Goal: Information Seeking & Learning: Learn about a topic

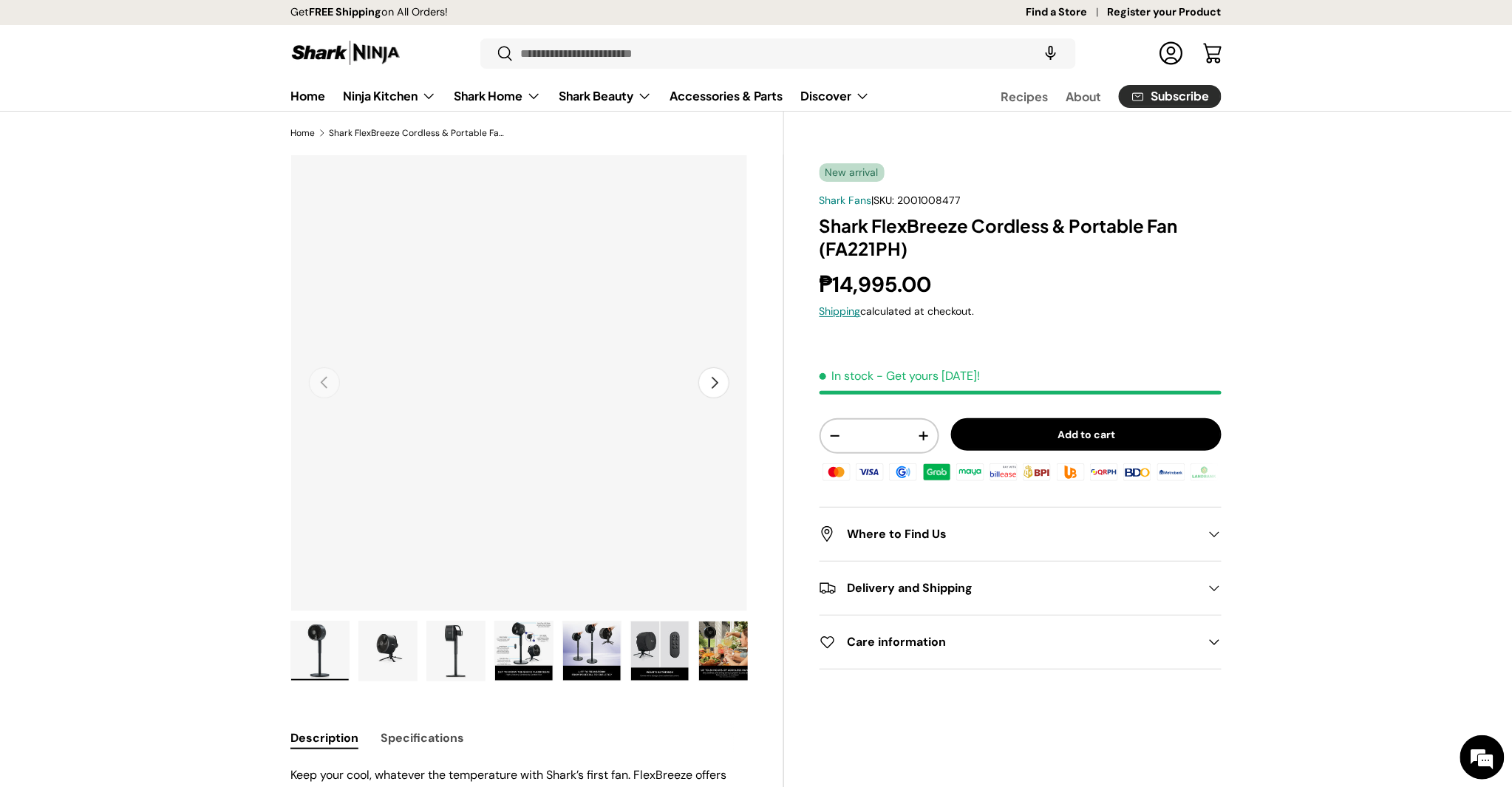
click at [733, 391] on img "Gallery Viewer" at bounding box center [519, 383] width 457 height 457
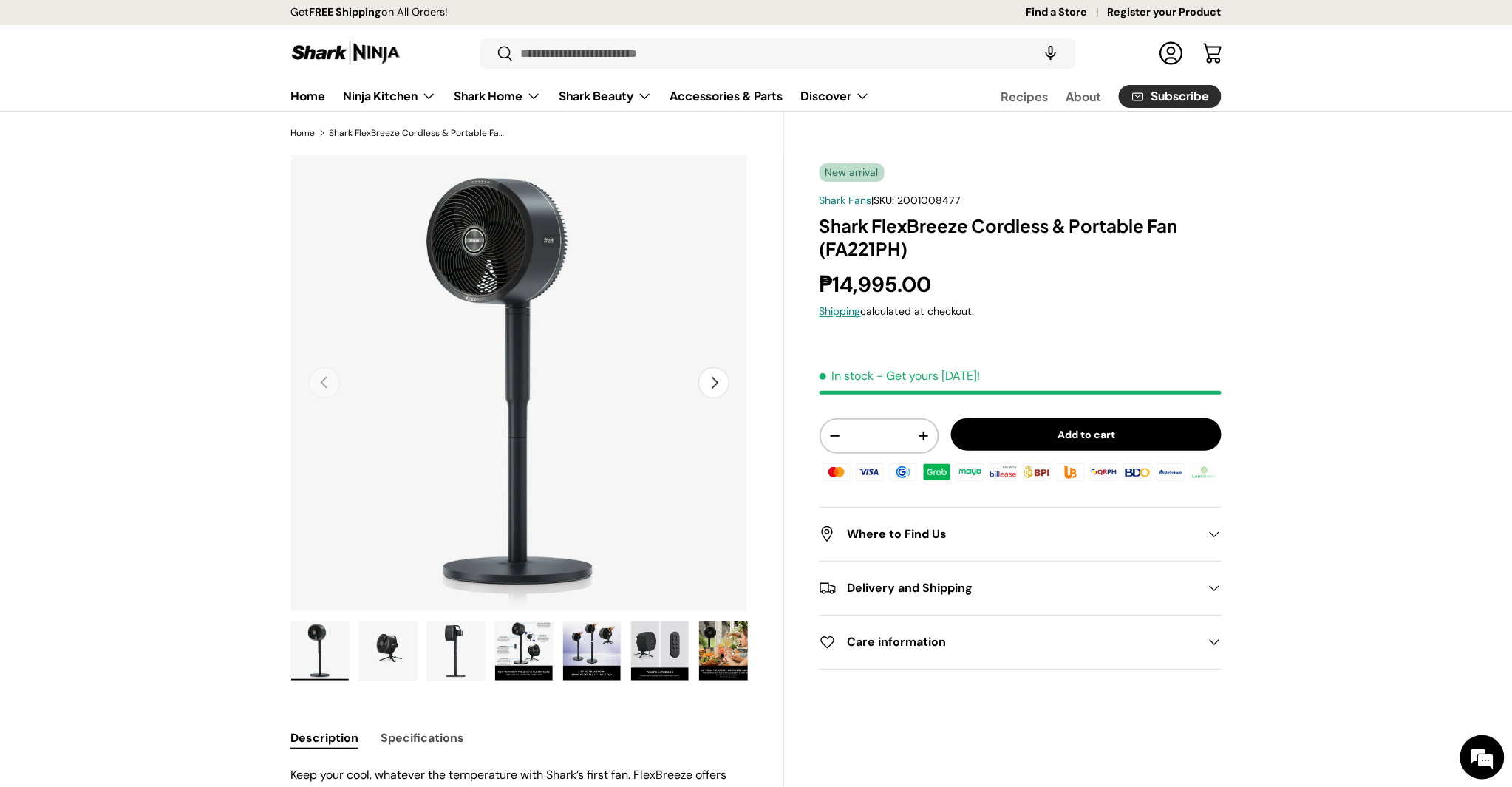
click at [397, 660] on img "Gallery Viewer" at bounding box center [388, 651] width 57 height 59
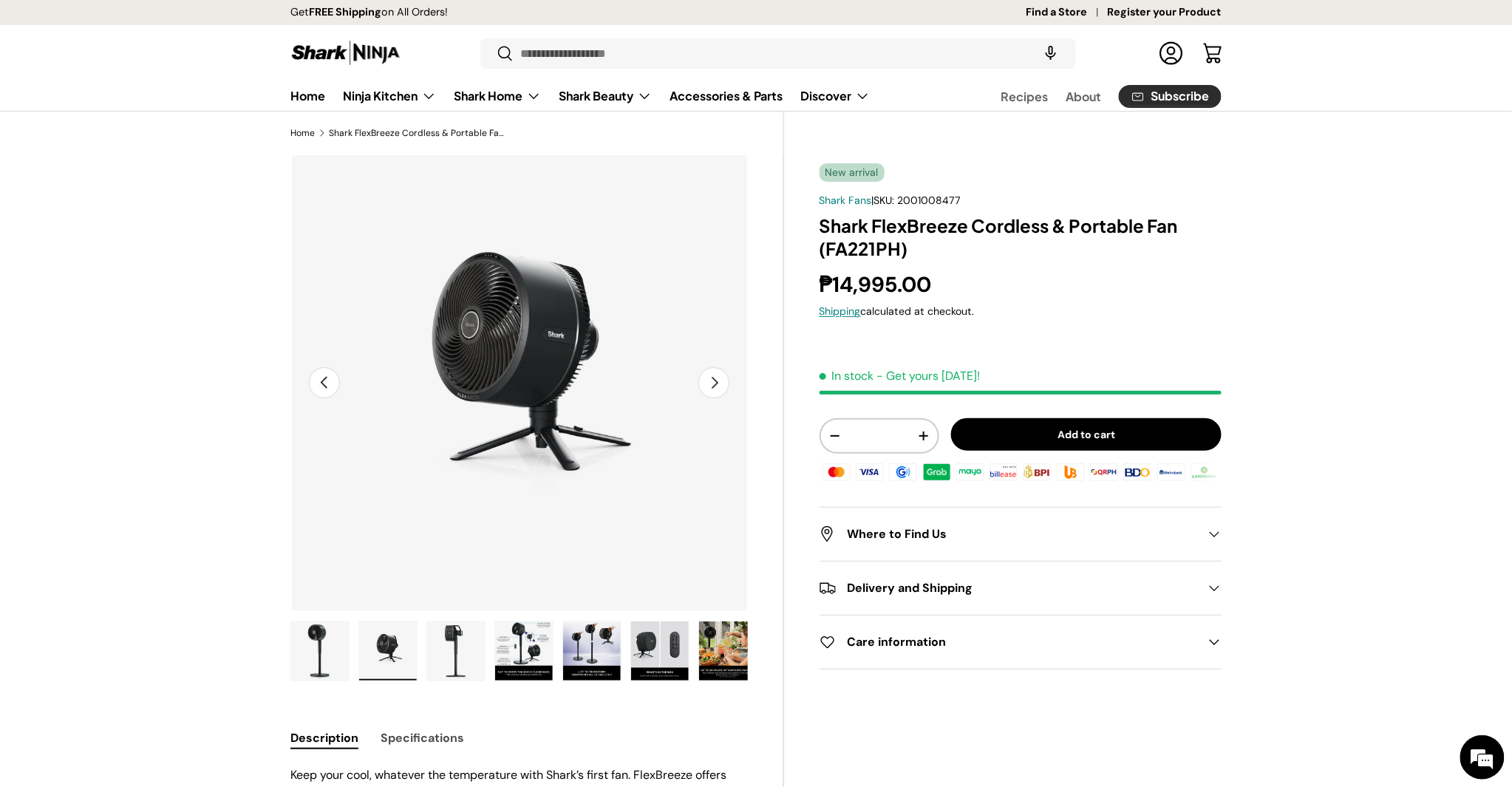
click at [719, 387] on button "Next" at bounding box center [714, 383] width 31 height 31
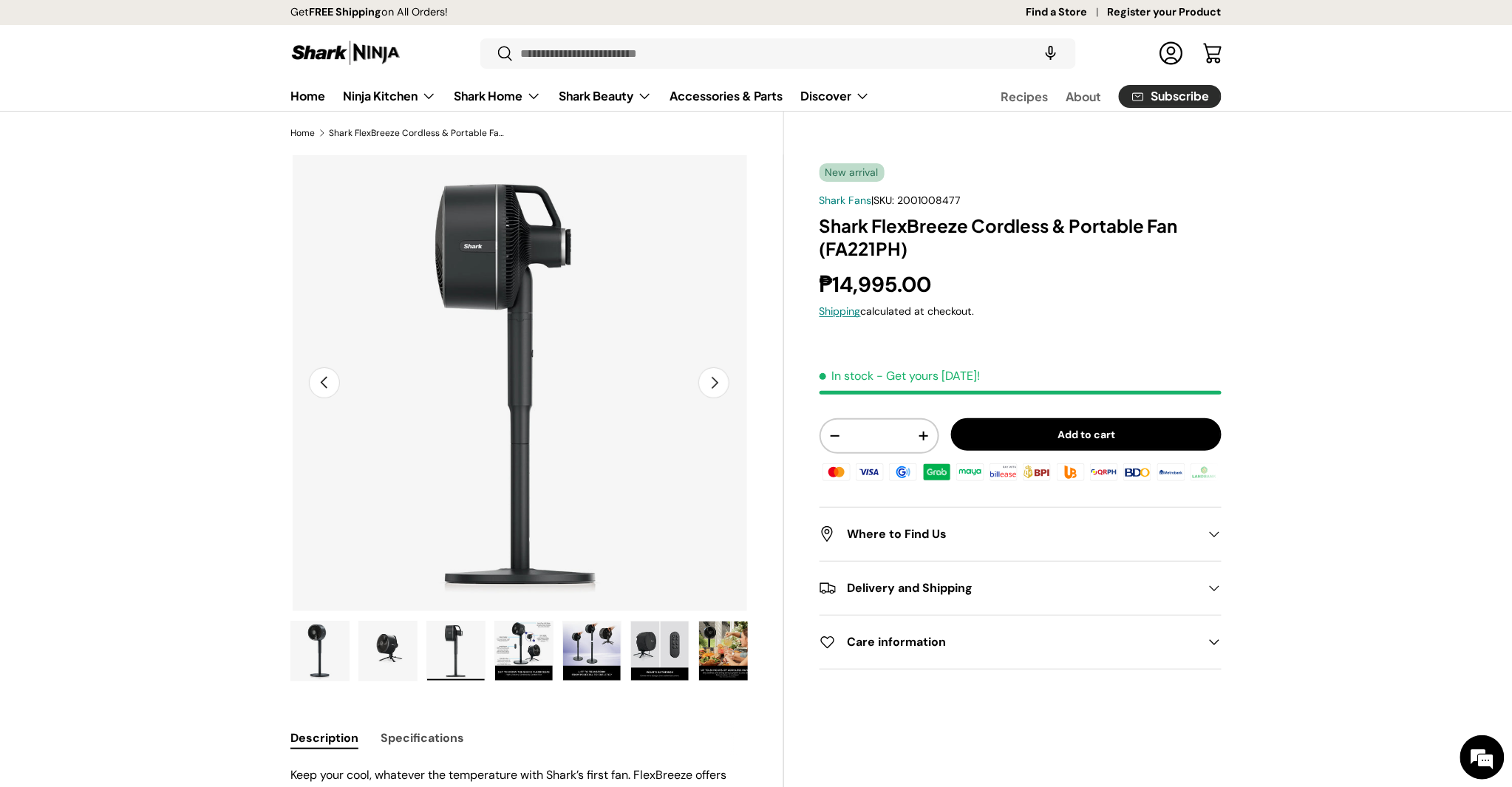
click at [719, 387] on button "Next" at bounding box center [714, 383] width 31 height 31
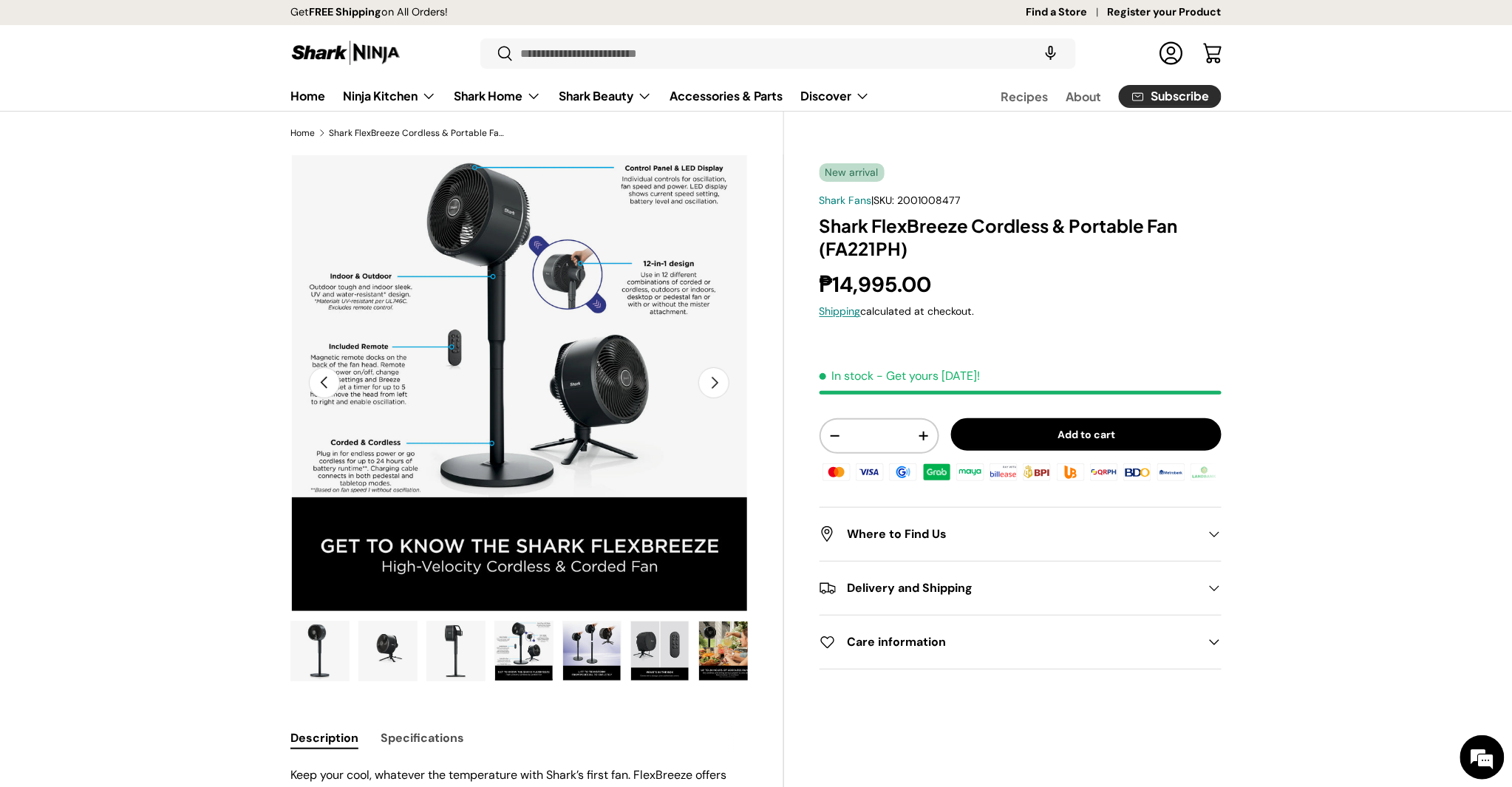
click at [719, 387] on button "Next" at bounding box center [714, 383] width 31 height 31
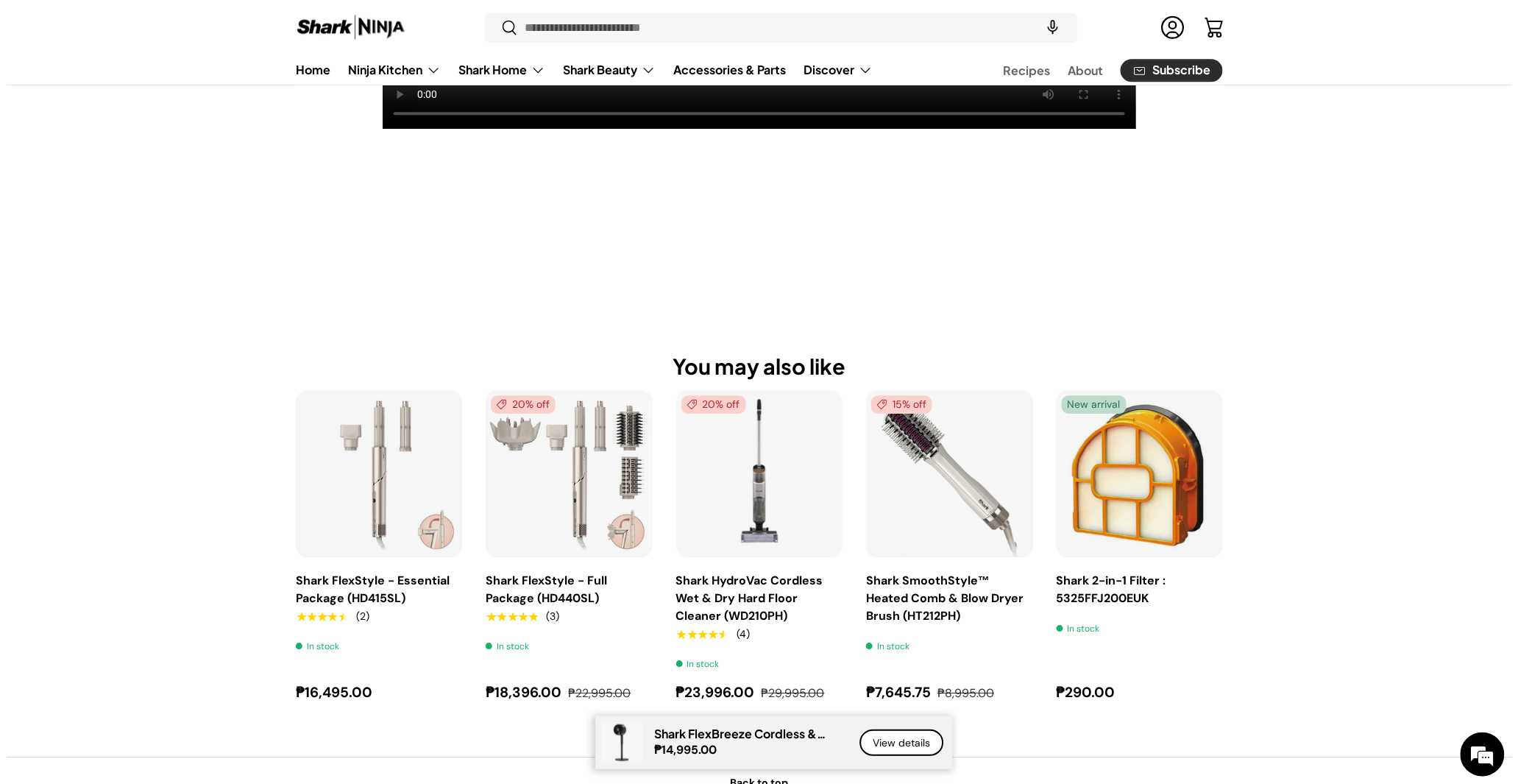
scroll to position [1462, 0]
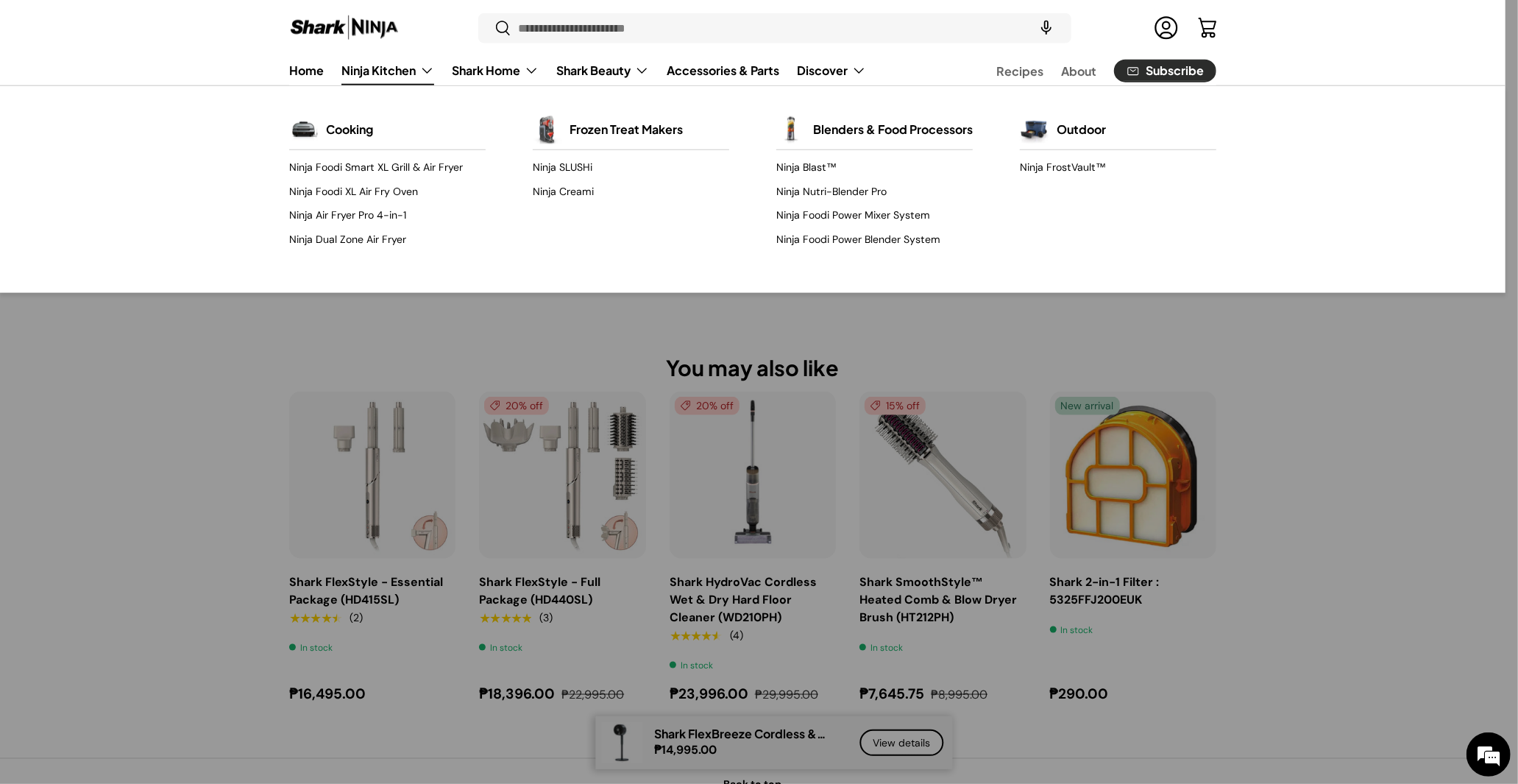
click at [410, 70] on link "Ninja Kitchen" at bounding box center [387, 70] width 92 height 29
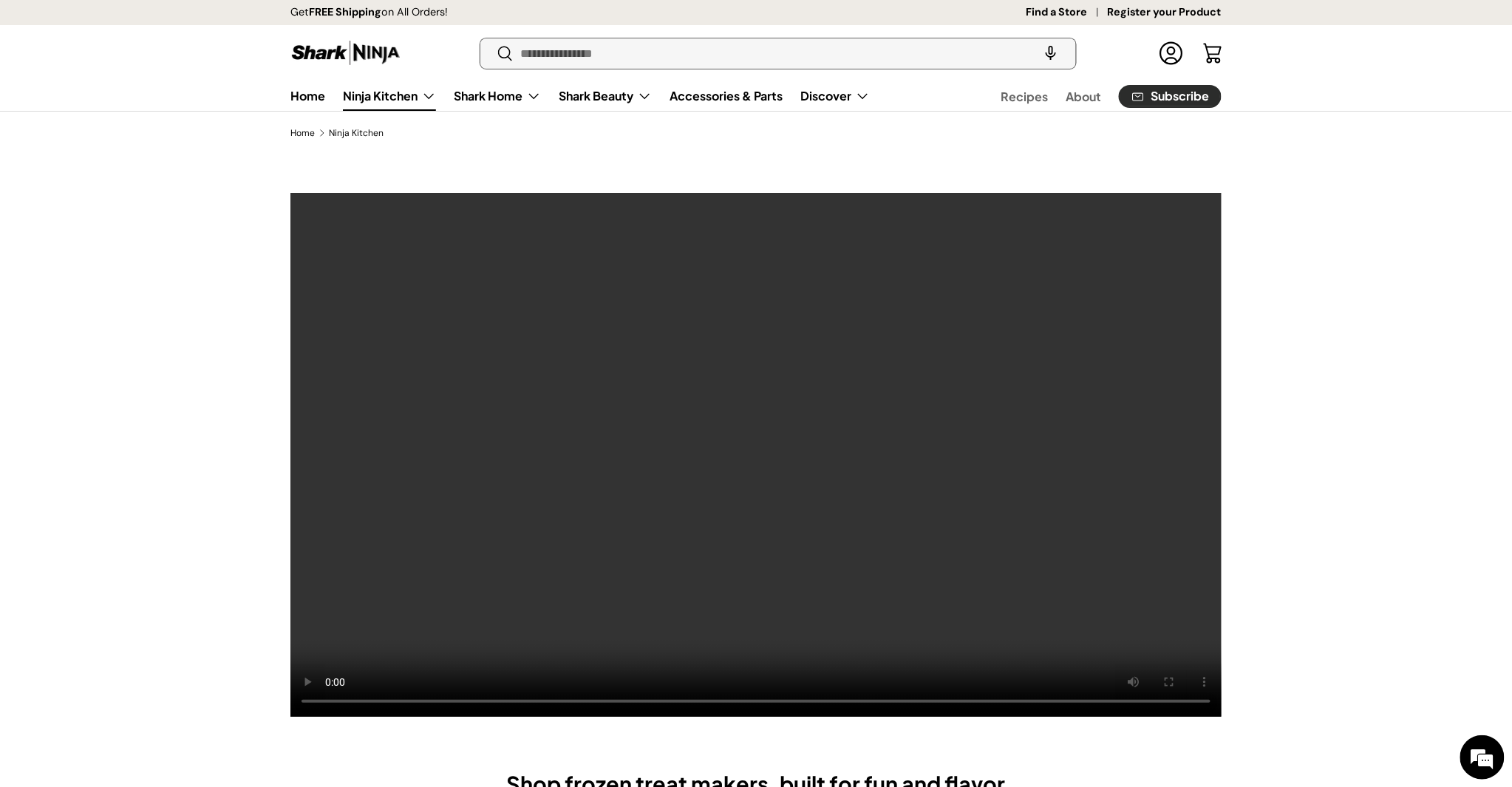
click at [579, 43] on input "Search" at bounding box center [778, 53] width 595 height 30
click at [718, 54] on input "Search" at bounding box center [778, 53] width 595 height 30
click at [767, 56] on input "Search" at bounding box center [778, 53] width 595 height 30
click at [766, 52] on input "Search" at bounding box center [778, 53] width 595 height 30
click at [559, 43] on input "Search" at bounding box center [778, 53] width 595 height 30
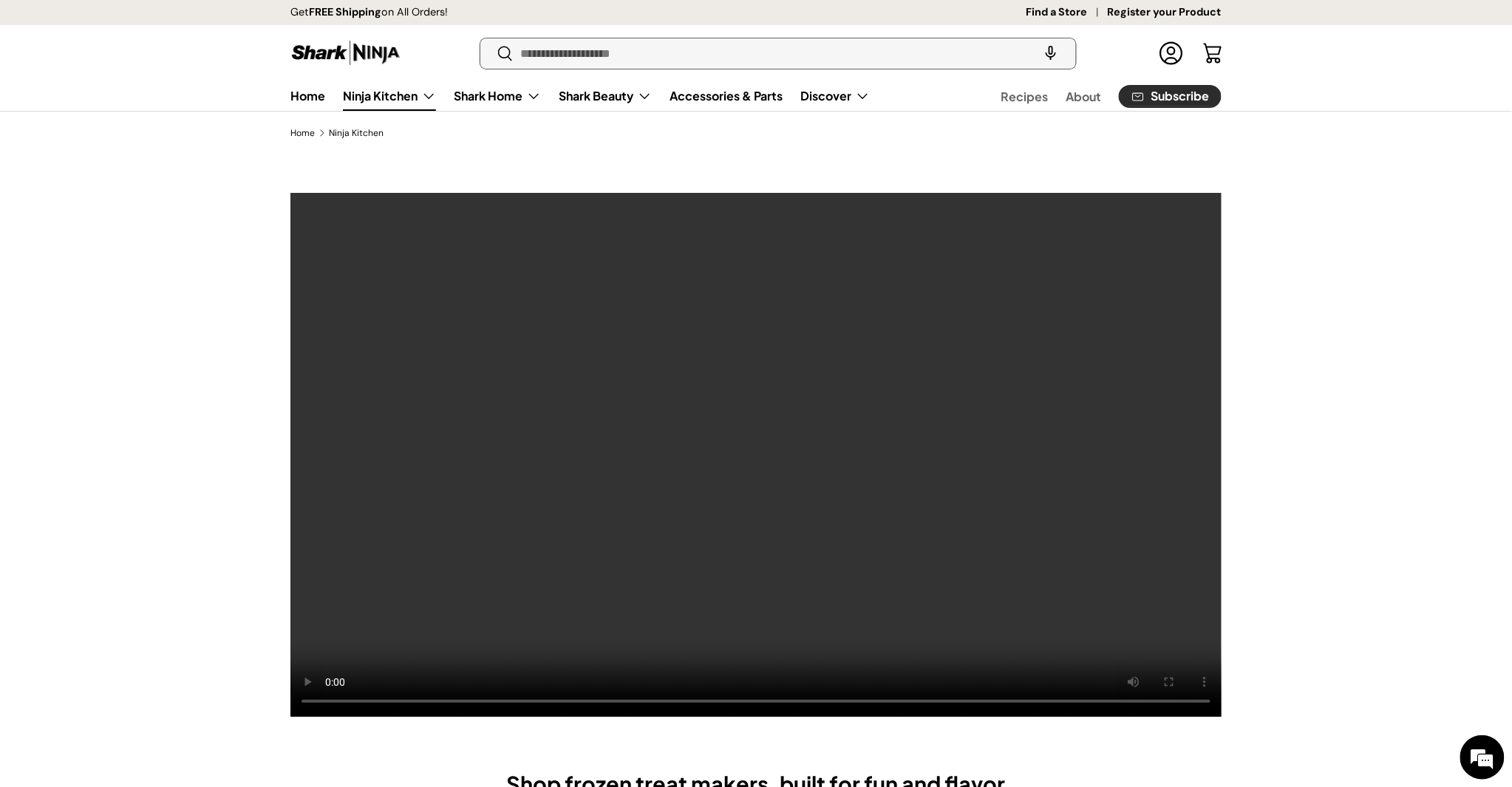
click at [843, 61] on input "Search" at bounding box center [778, 53] width 595 height 30
click at [683, 55] on input "Search" at bounding box center [778, 53] width 595 height 30
click at [682, 53] on input "Search" at bounding box center [778, 53] width 595 height 30
click at [294, 104] on link "Home" at bounding box center [308, 95] width 35 height 29
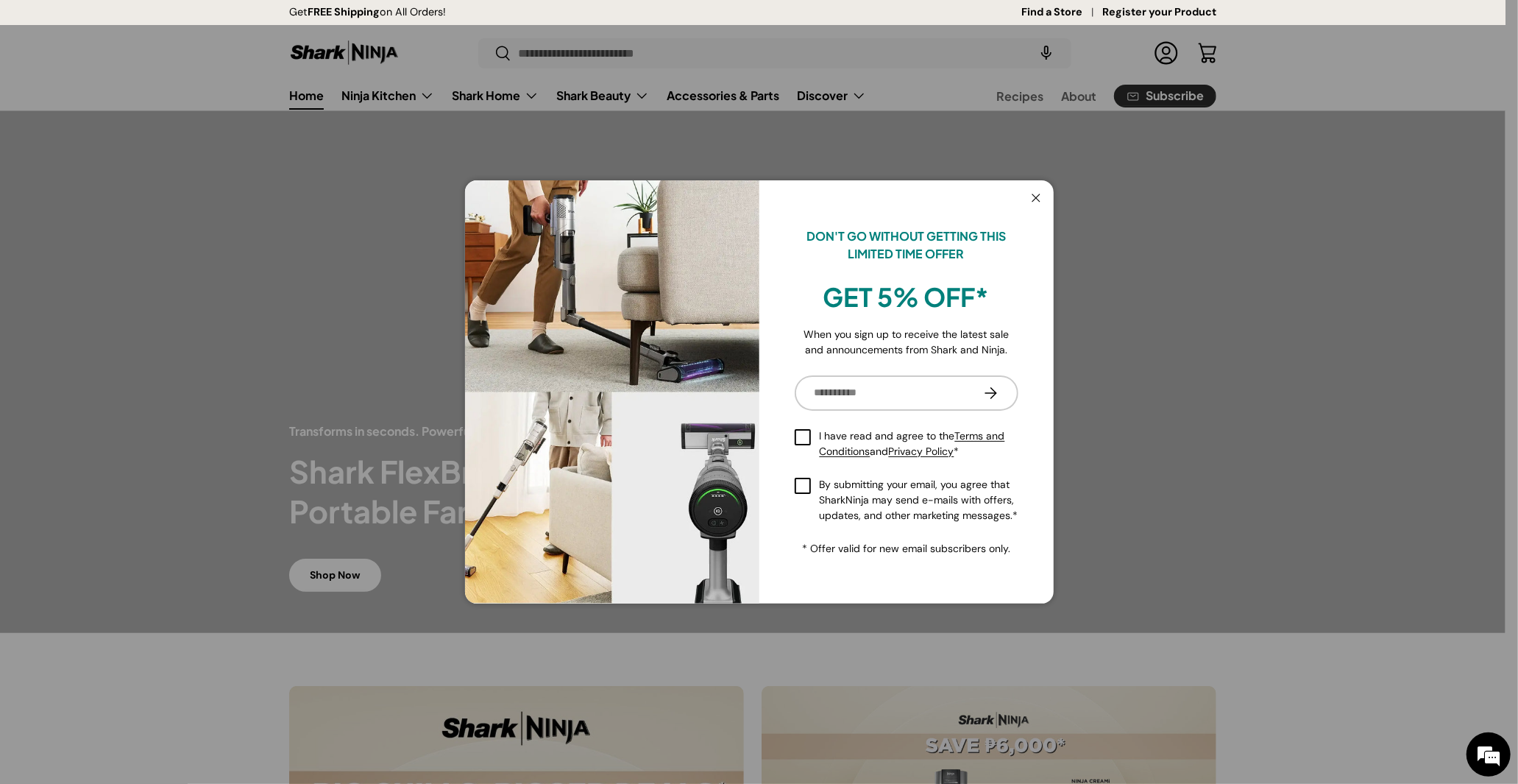
click at [1032, 194] on button "Close" at bounding box center [1036, 199] width 28 height 30
